Goal: Task Accomplishment & Management: Manage account settings

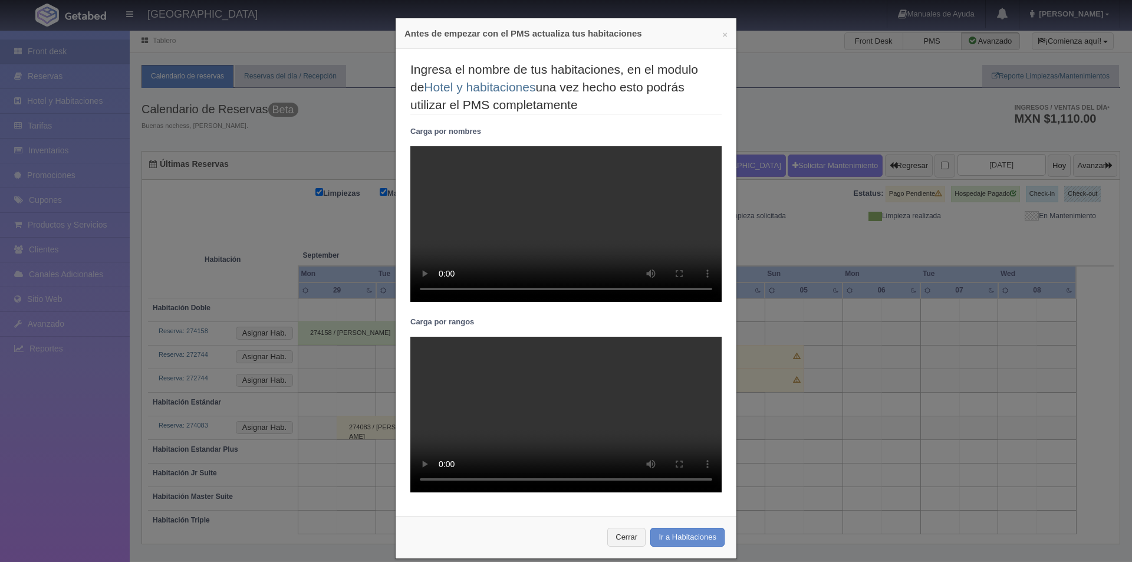
click at [724, 31] on div "× Antes de empezar con el PMS actualiza tus habitaciones" at bounding box center [566, 33] width 341 height 31
click at [722, 34] on button "×" at bounding box center [724, 34] width 5 height 9
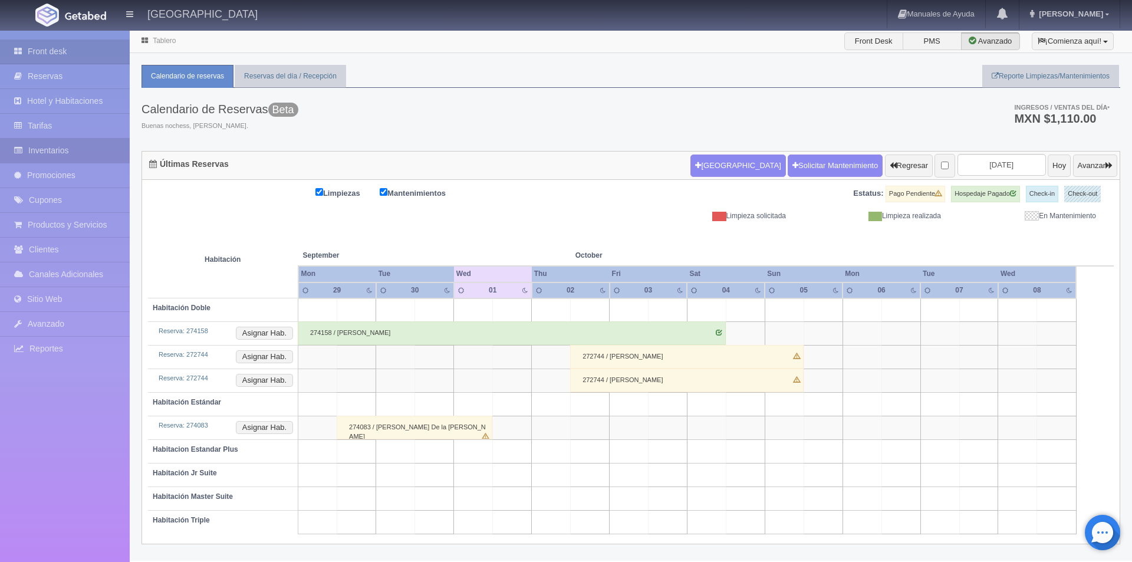
click at [50, 144] on link "Inventarios" at bounding box center [65, 151] width 130 height 24
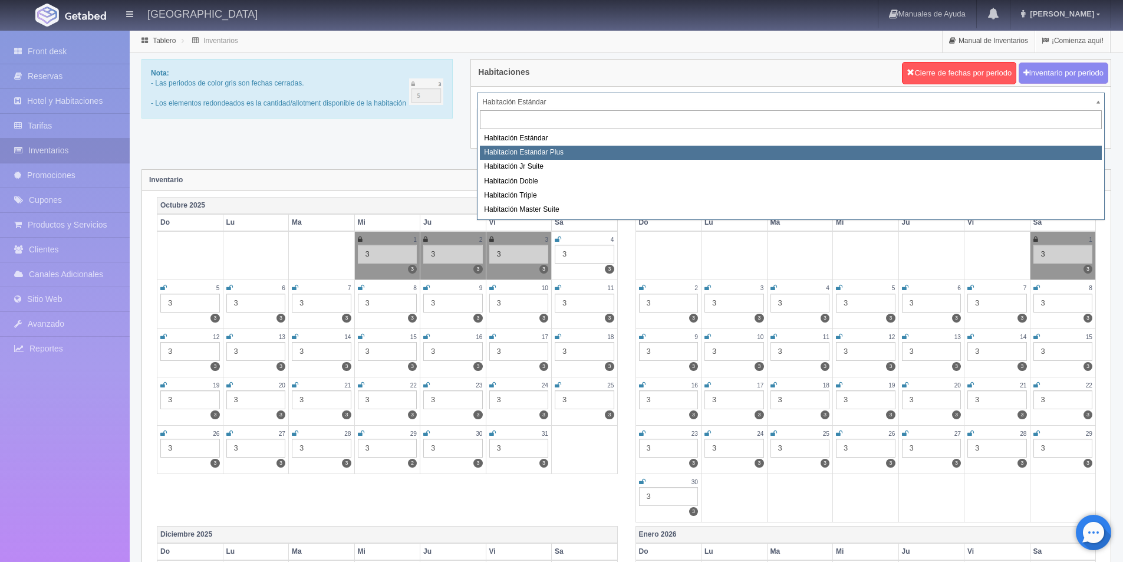
select select "1139"
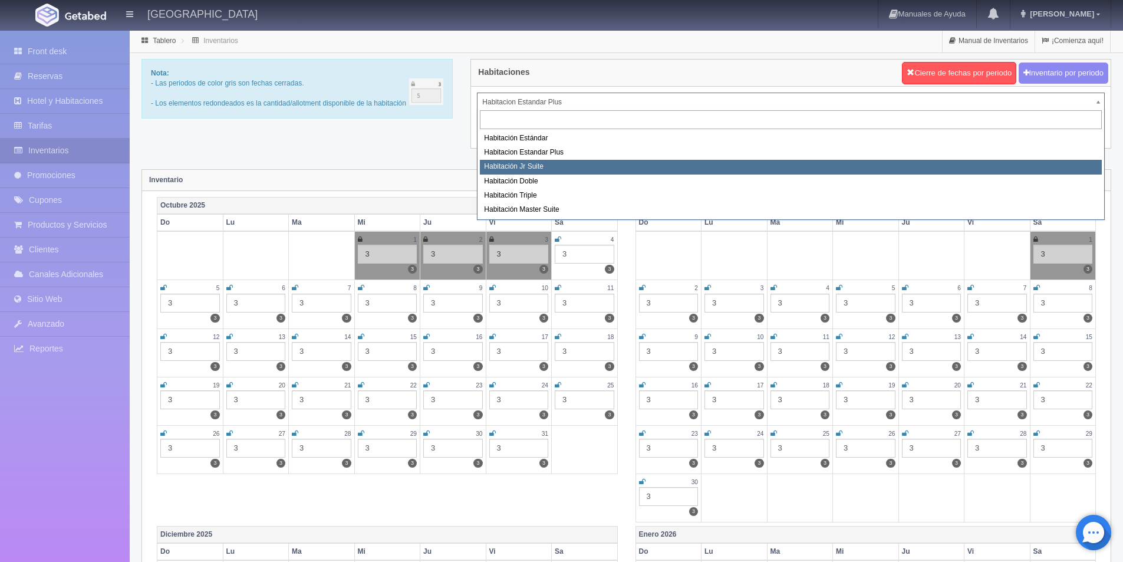
select select "1149"
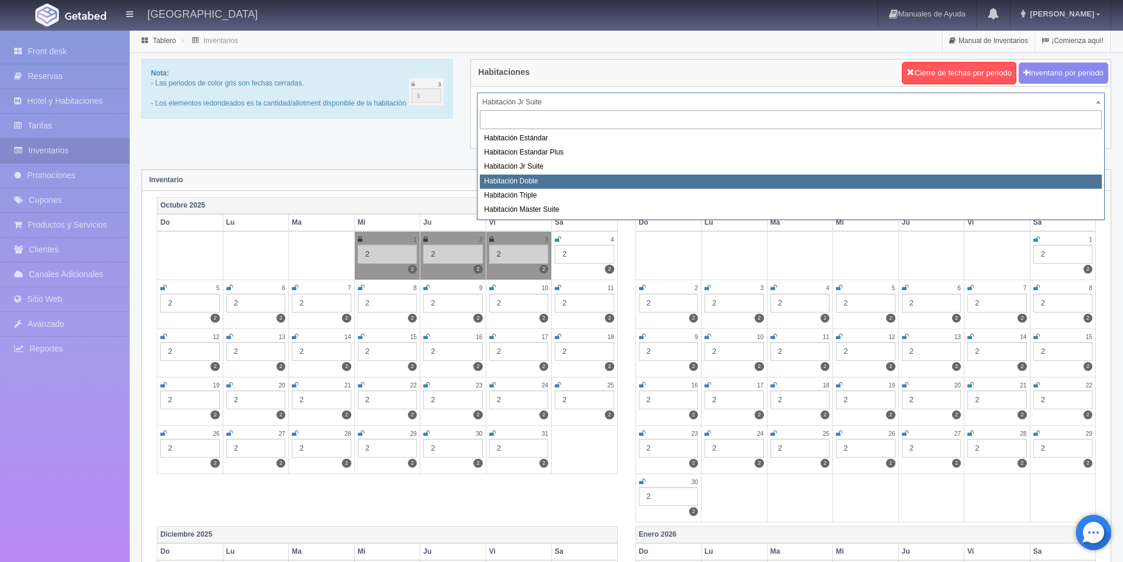
select select "1150"
